Goal: Information Seeking & Learning: Understand process/instructions

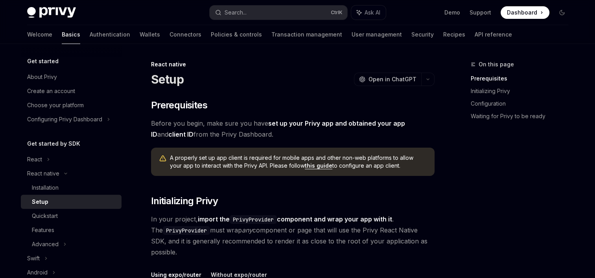
click at [520, 14] on span "Dashboard" at bounding box center [522, 13] width 30 height 8
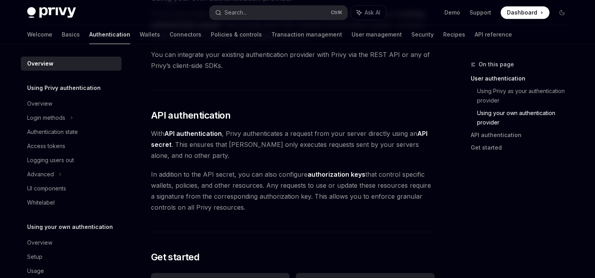
scroll to position [465, 0]
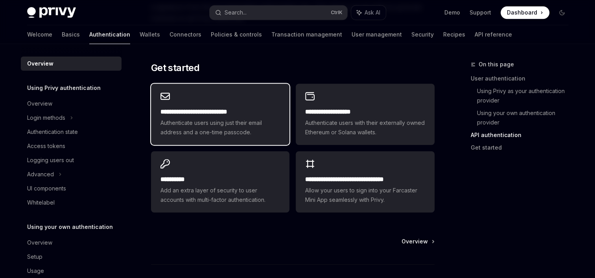
scroll to position [653, 0]
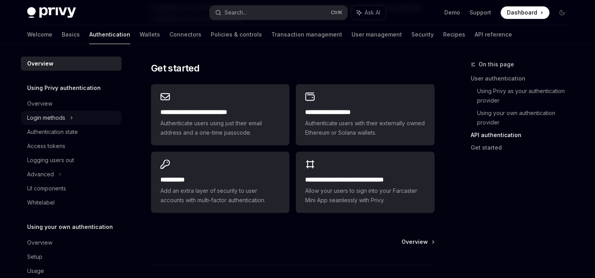
click at [64, 114] on div "Login methods" at bounding box center [46, 117] width 38 height 9
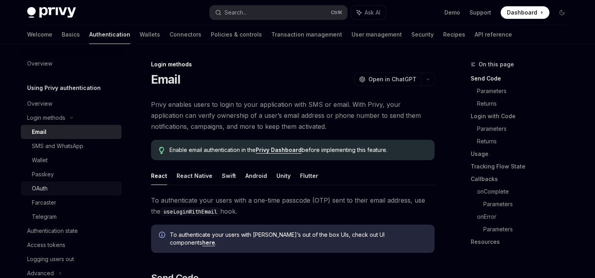
click at [49, 190] on div "OAuth" at bounding box center [74, 188] width 85 height 9
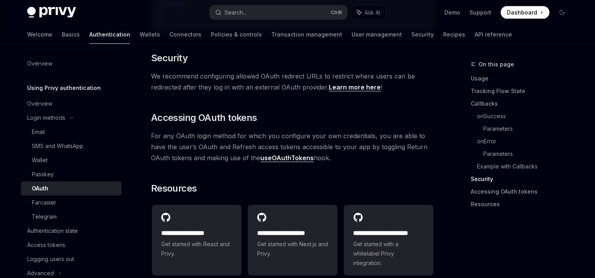
scroll to position [1687, 0]
click at [335, 83] on link "Learn more here" at bounding box center [355, 87] width 52 height 8
type textarea "*"
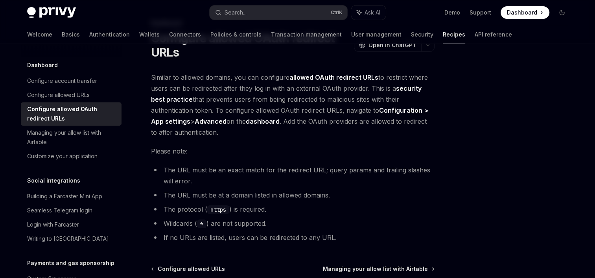
scroll to position [42, 0]
